Goal: Task Accomplishment & Management: Use online tool/utility

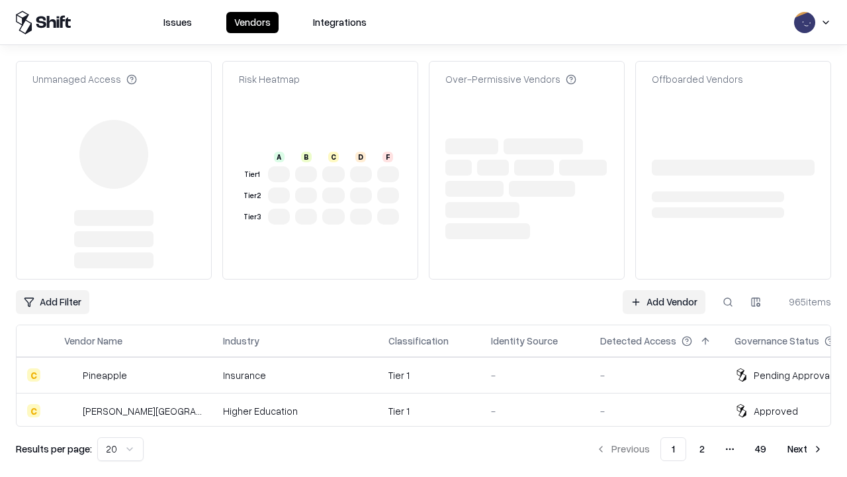
click at [664, 290] on link "Add Vendor" at bounding box center [664, 302] width 83 height 24
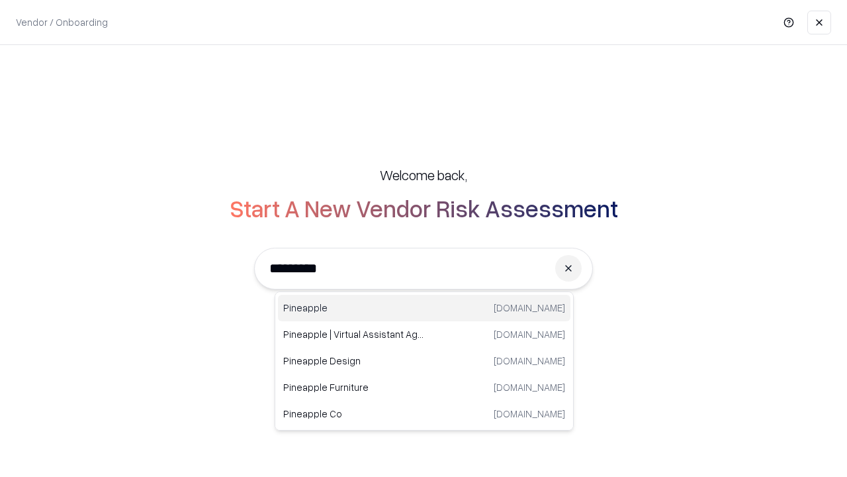
click at [424, 308] on div "Pineapple [DOMAIN_NAME]" at bounding box center [424, 308] width 293 height 26
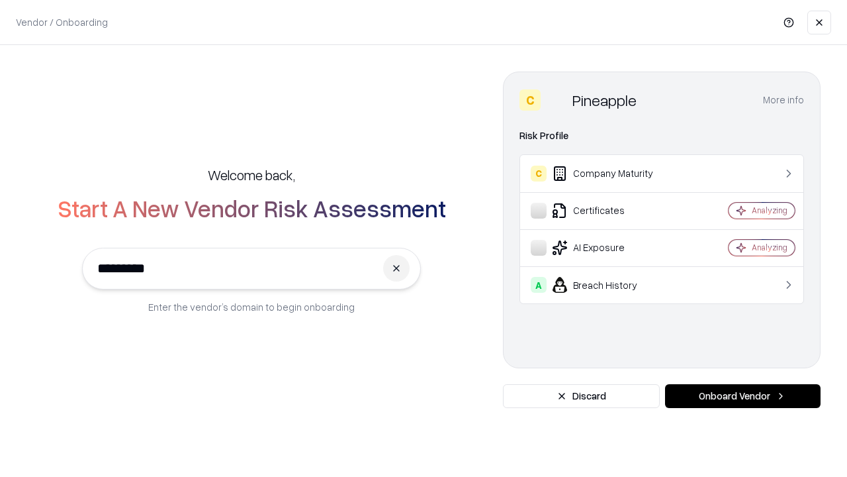
type input "*********"
click at [743, 396] on button "Onboard Vendor" at bounding box center [743, 396] width 156 height 24
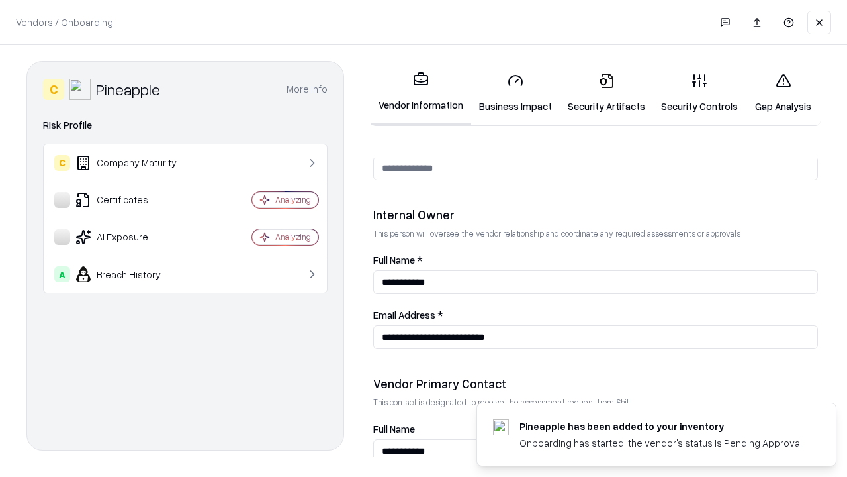
scroll to position [686, 0]
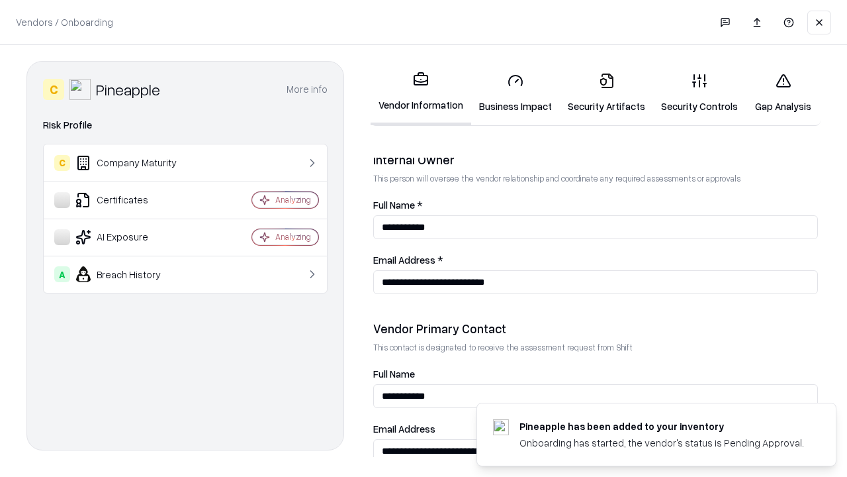
click at [606, 93] on link "Security Artifacts" at bounding box center [606, 93] width 93 height 62
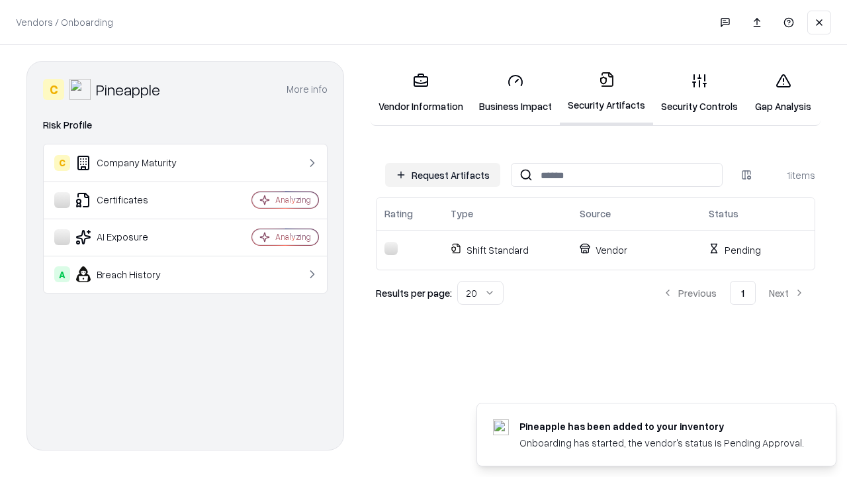
click at [443, 175] on button "Request Artifacts" at bounding box center [442, 175] width 115 height 24
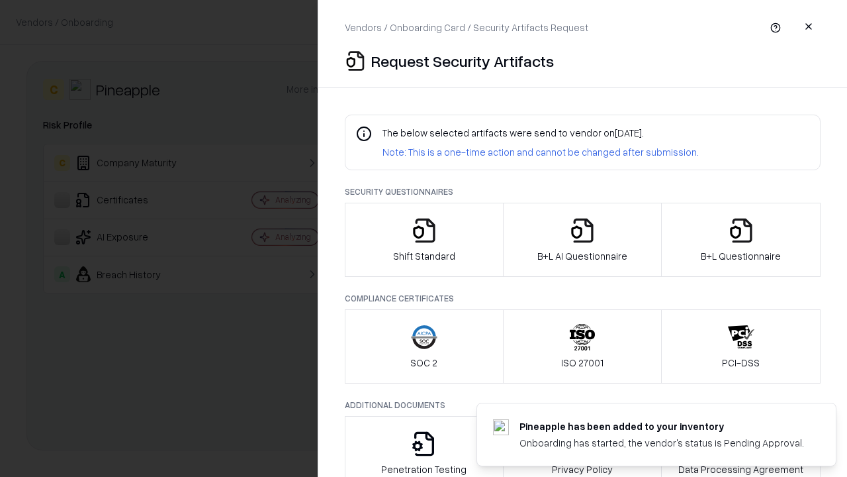
click at [741, 240] on icon "button" at bounding box center [741, 230] width 26 height 26
click at [582, 240] on icon "button" at bounding box center [582, 230] width 26 height 26
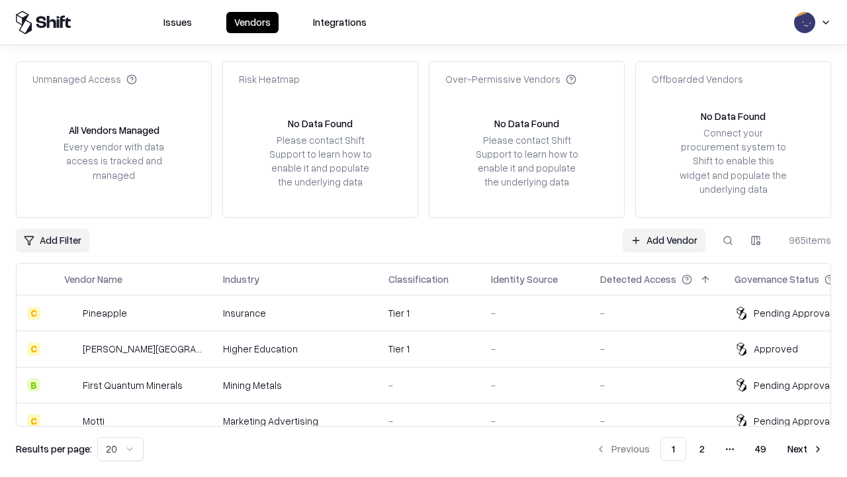
click at [664, 240] on link "Add Vendor" at bounding box center [664, 240] width 83 height 24
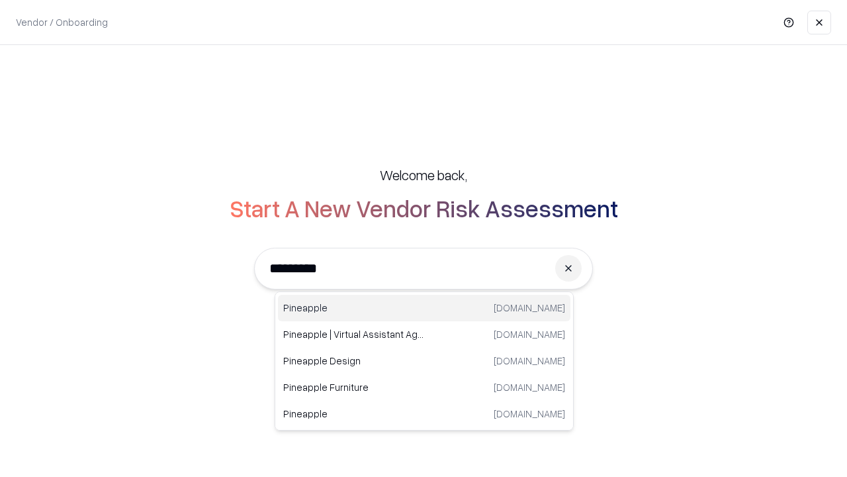
click at [424, 308] on div "Pineapple [DOMAIN_NAME]" at bounding box center [424, 308] width 293 height 26
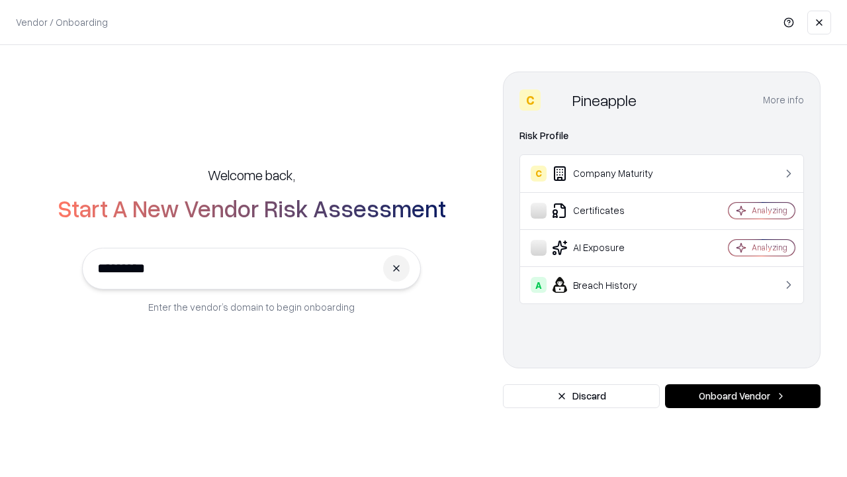
type input "*********"
click at [743, 396] on button "Onboard Vendor" at bounding box center [743, 396] width 156 height 24
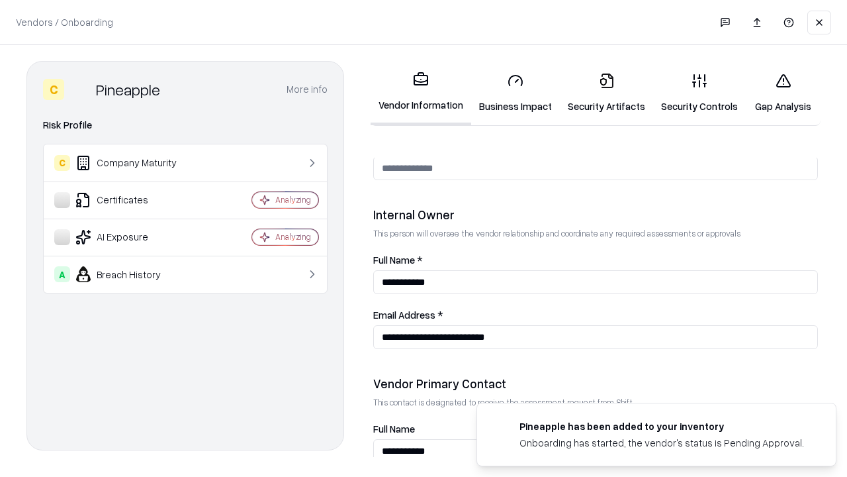
scroll to position [686, 0]
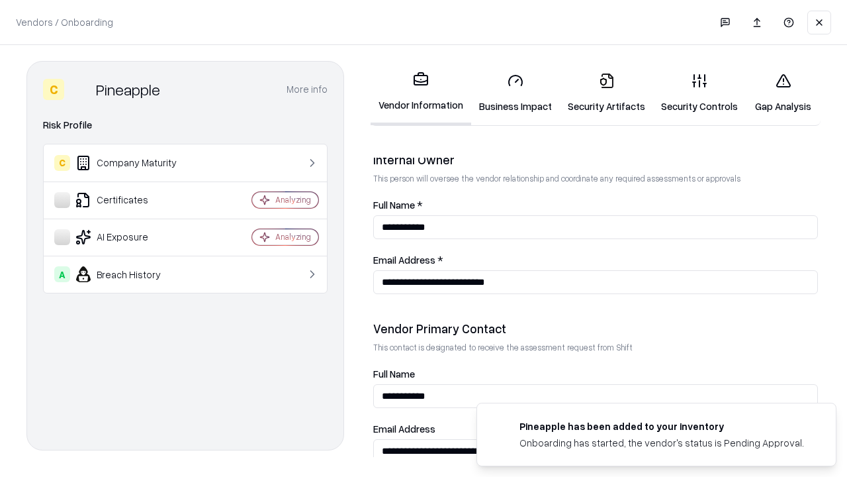
click at [783, 93] on link "Gap Analysis" at bounding box center [783, 93] width 75 height 62
